Goal: Task Accomplishment & Management: Manage account settings

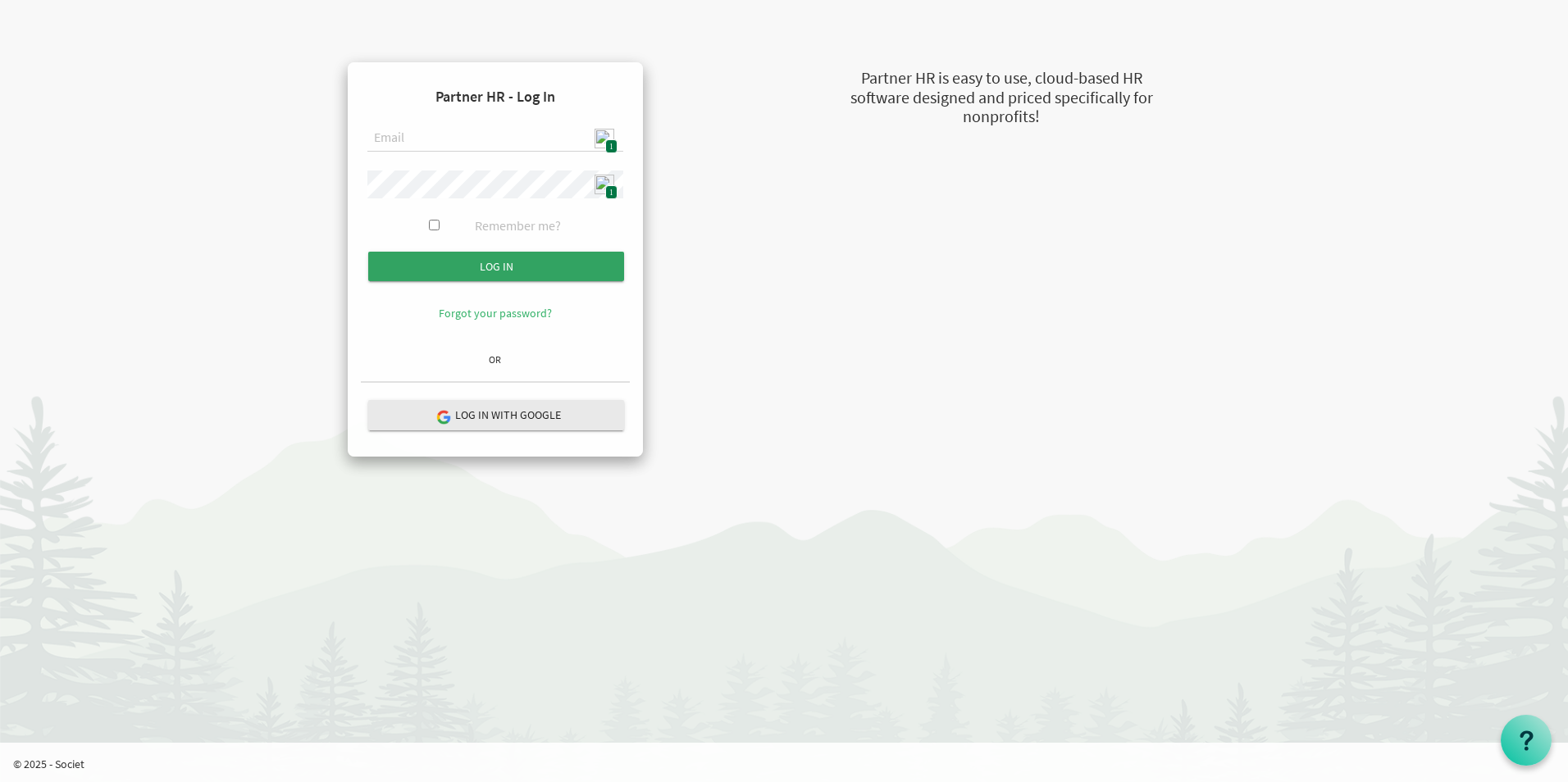
type input "admin@stepind.org"
drag, startPoint x: 488, startPoint y: 265, endPoint x: 507, endPoint y: 271, distance: 19.9
click at [488, 266] on input "submit" at bounding box center [496, 266] width 255 height 30
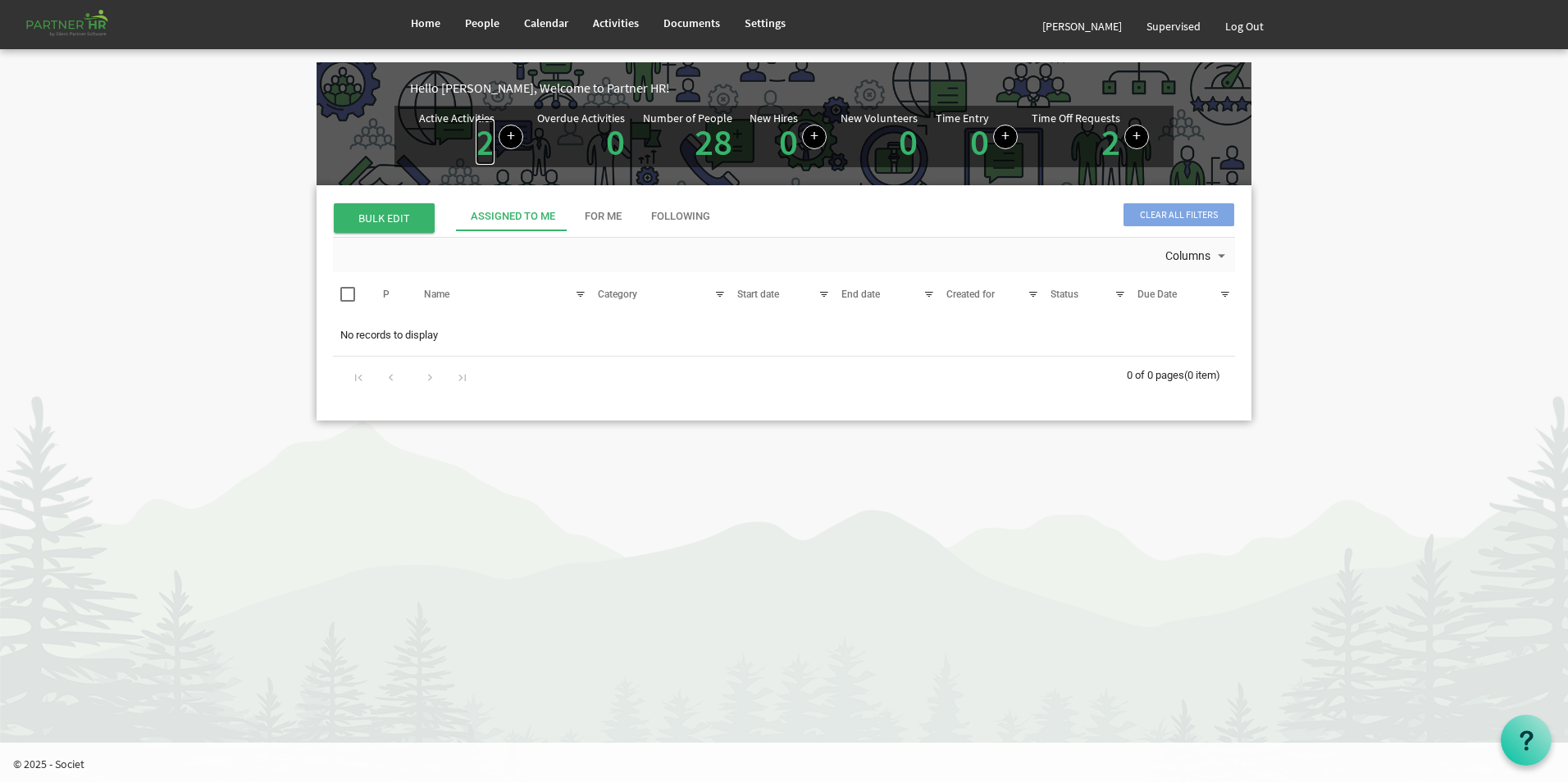
click at [476, 148] on link "2" at bounding box center [484, 142] width 19 height 46
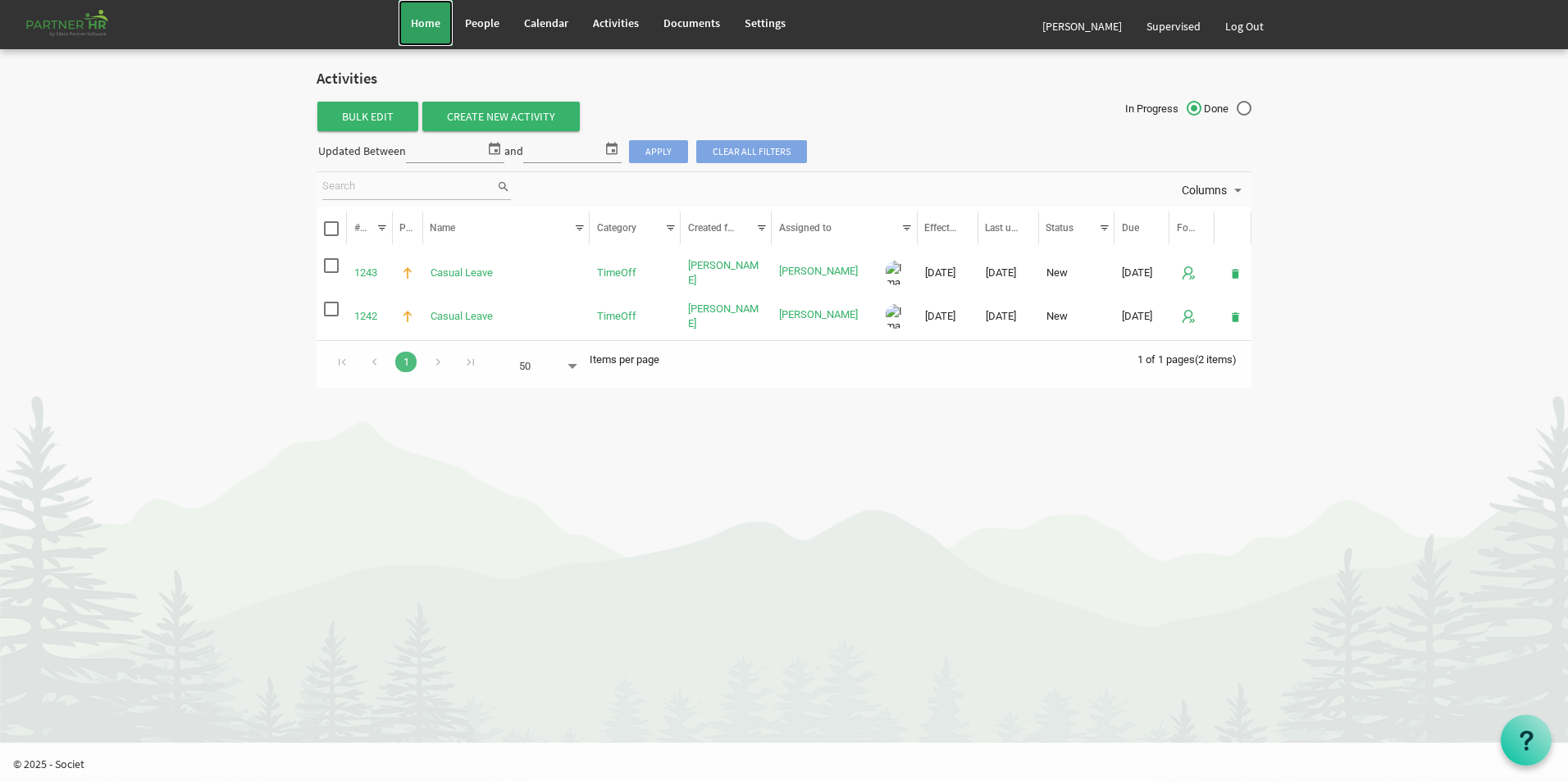
click at [430, 33] on link "Home" at bounding box center [426, 23] width 54 height 46
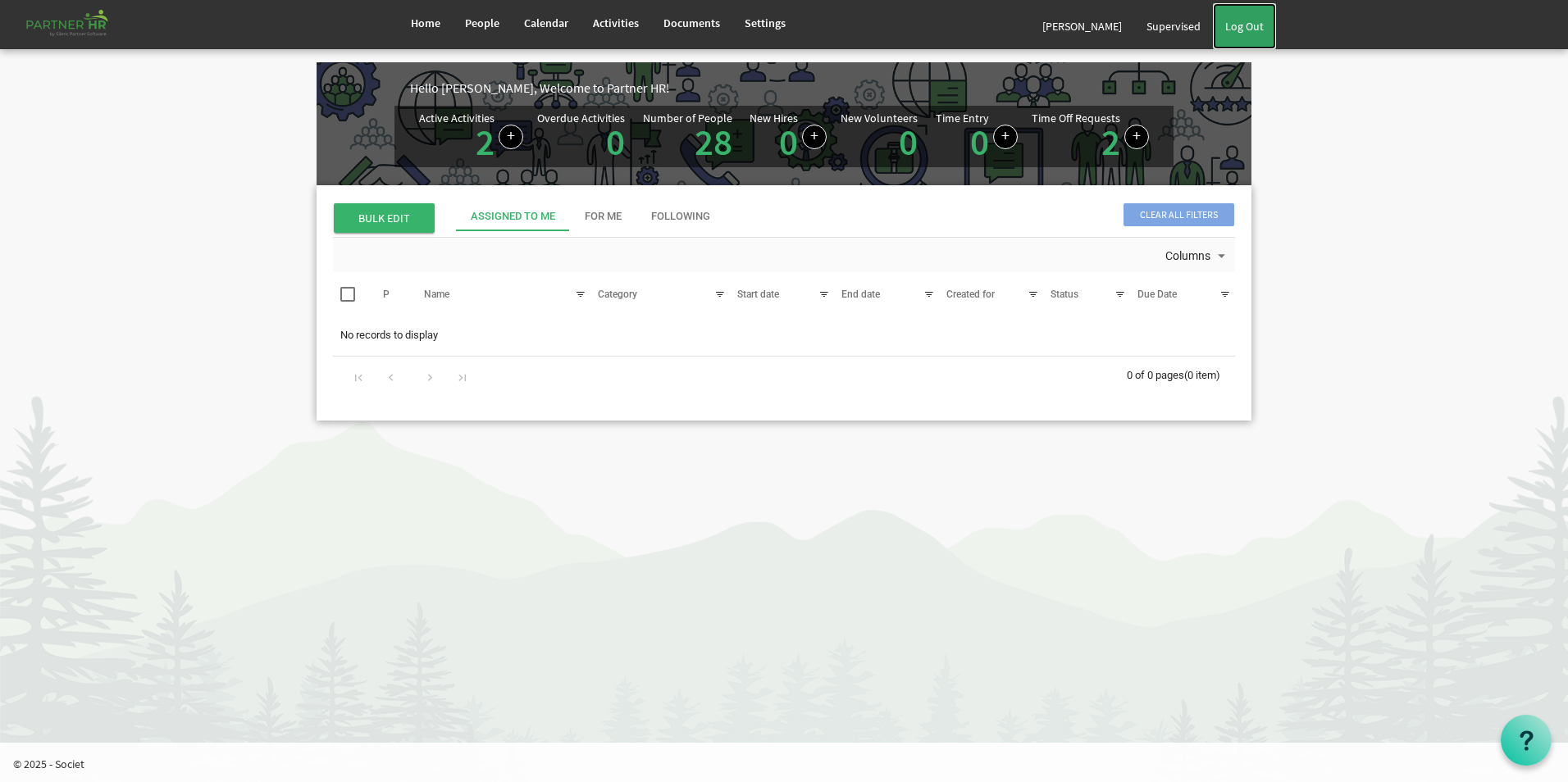
click at [1252, 34] on link "Log Out" at bounding box center [1244, 26] width 63 height 46
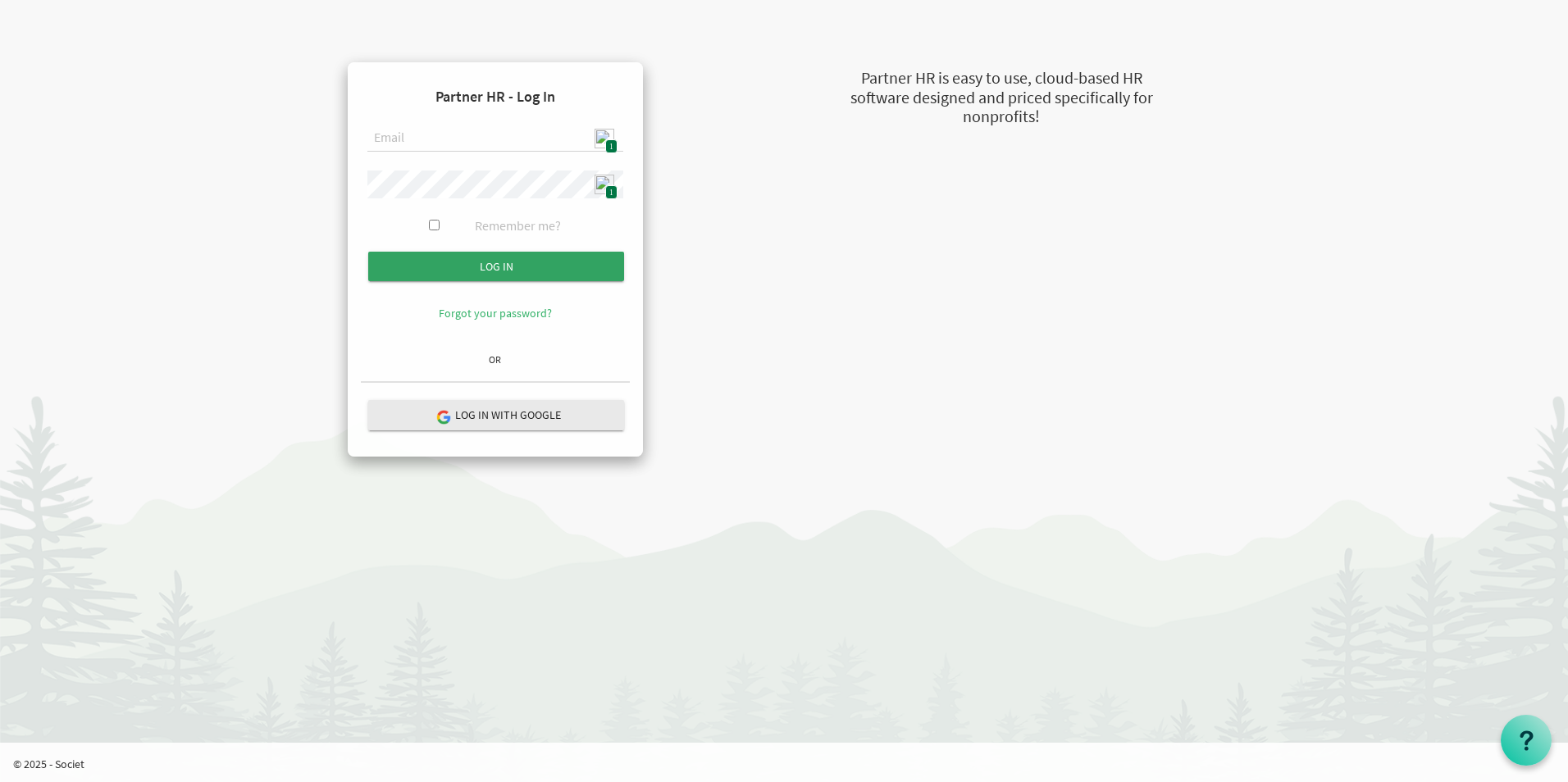
type input "[EMAIL_ADDRESS][DOMAIN_NAME]"
click at [518, 271] on input "Log in" at bounding box center [496, 266] width 255 height 30
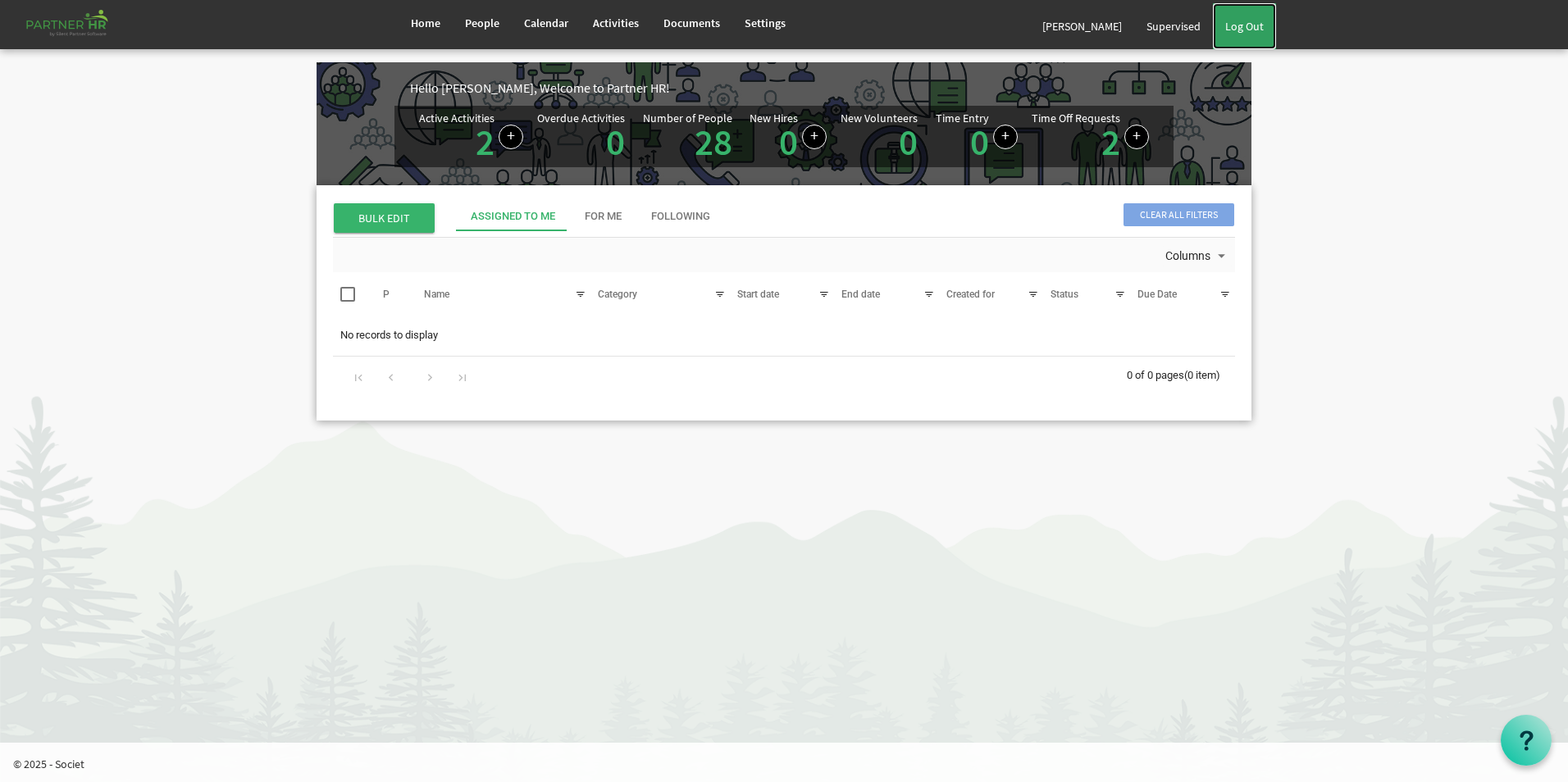
click at [1252, 16] on link "Log Out" at bounding box center [1244, 26] width 63 height 46
